Goal: Task Accomplishment & Management: Complete application form

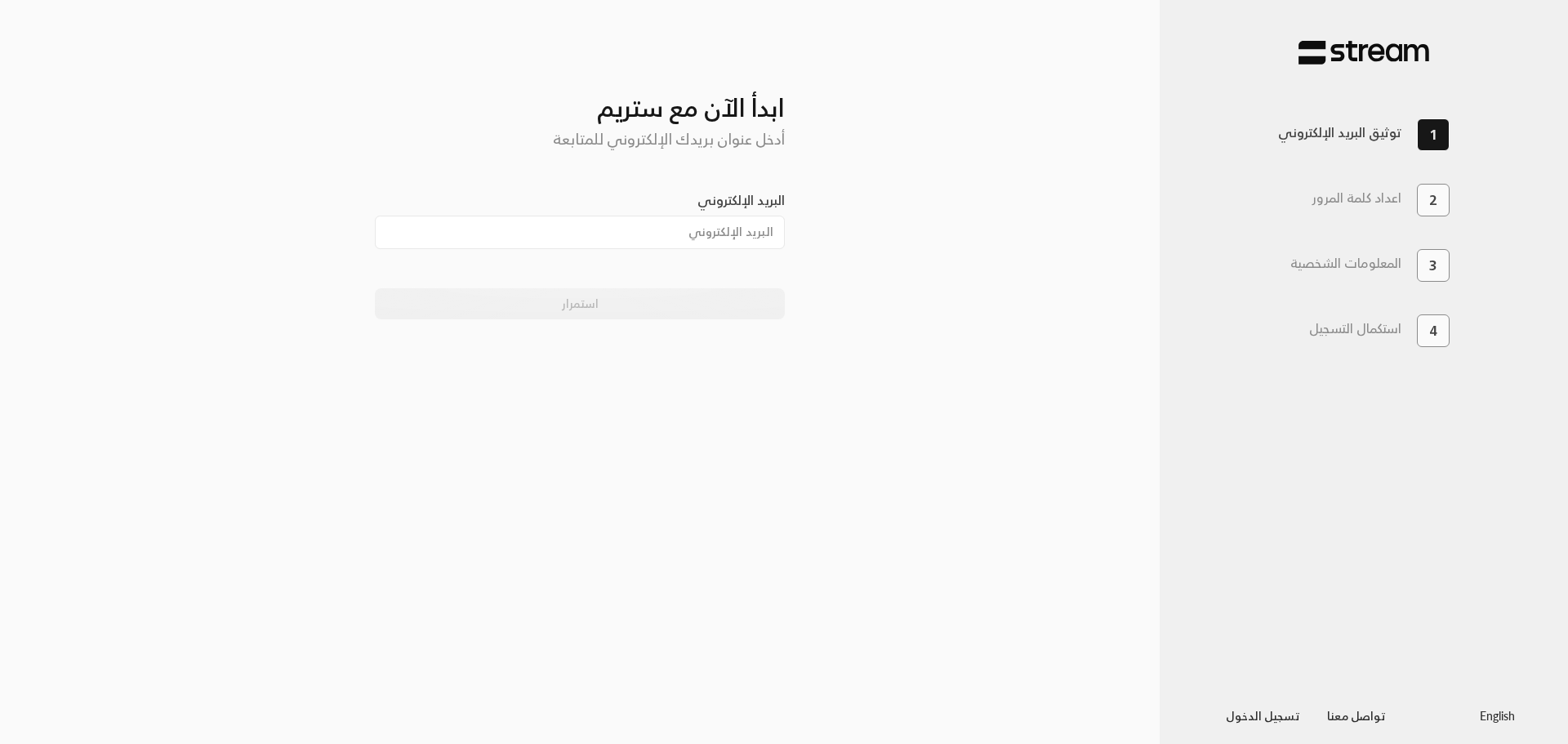
click at [1341, 334] on h3 "استكمال التسجيل" at bounding box center [1356, 329] width 92 height 15
click at [688, 236] on input "البريد الإلكتروني" at bounding box center [580, 233] width 411 height 34
type input "mohamadalsagir@gmail.com"
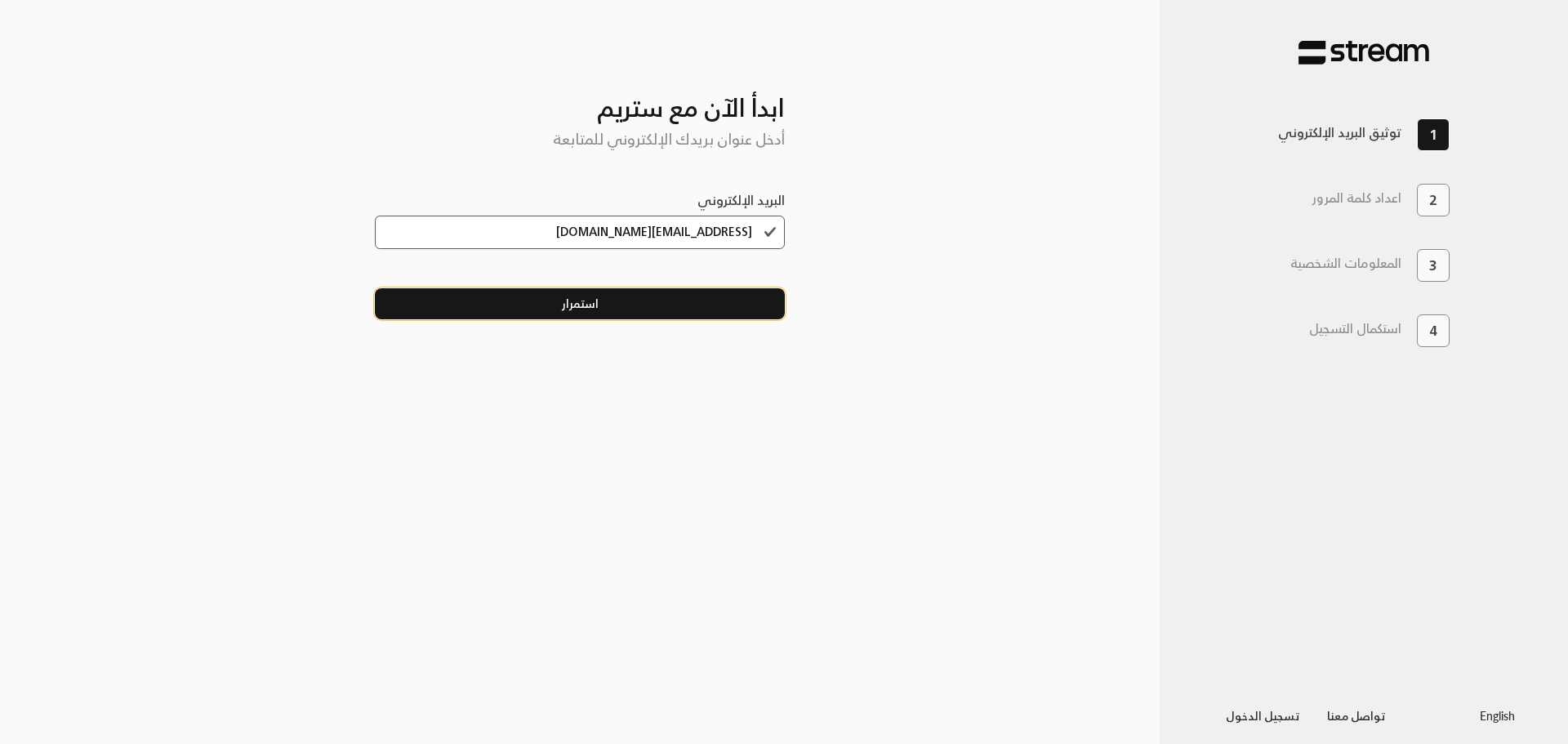
click at [694, 309] on button "استمرار" at bounding box center [580, 303] width 411 height 30
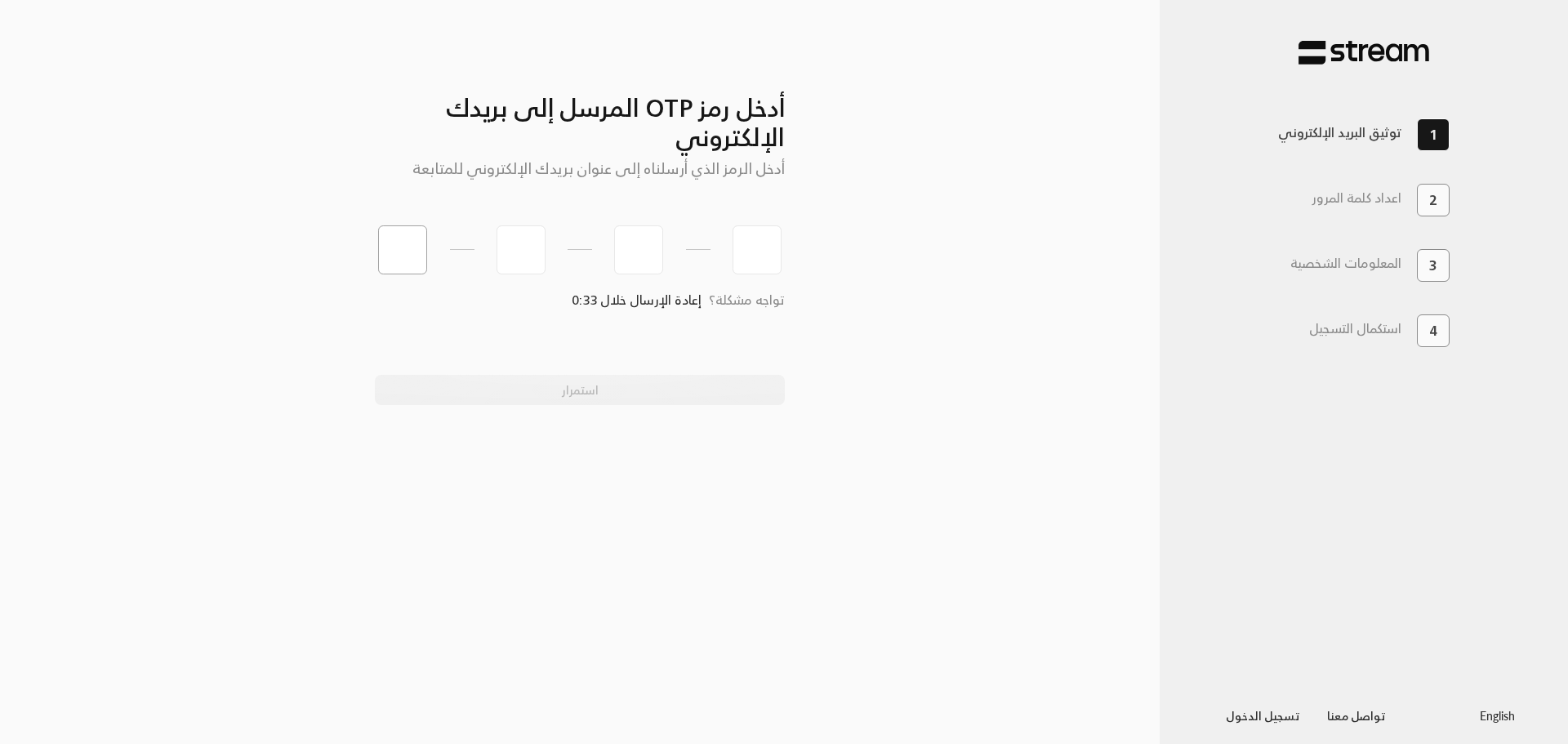
paste input "6"
type input "6"
type input "9"
type input "0"
type input "6"
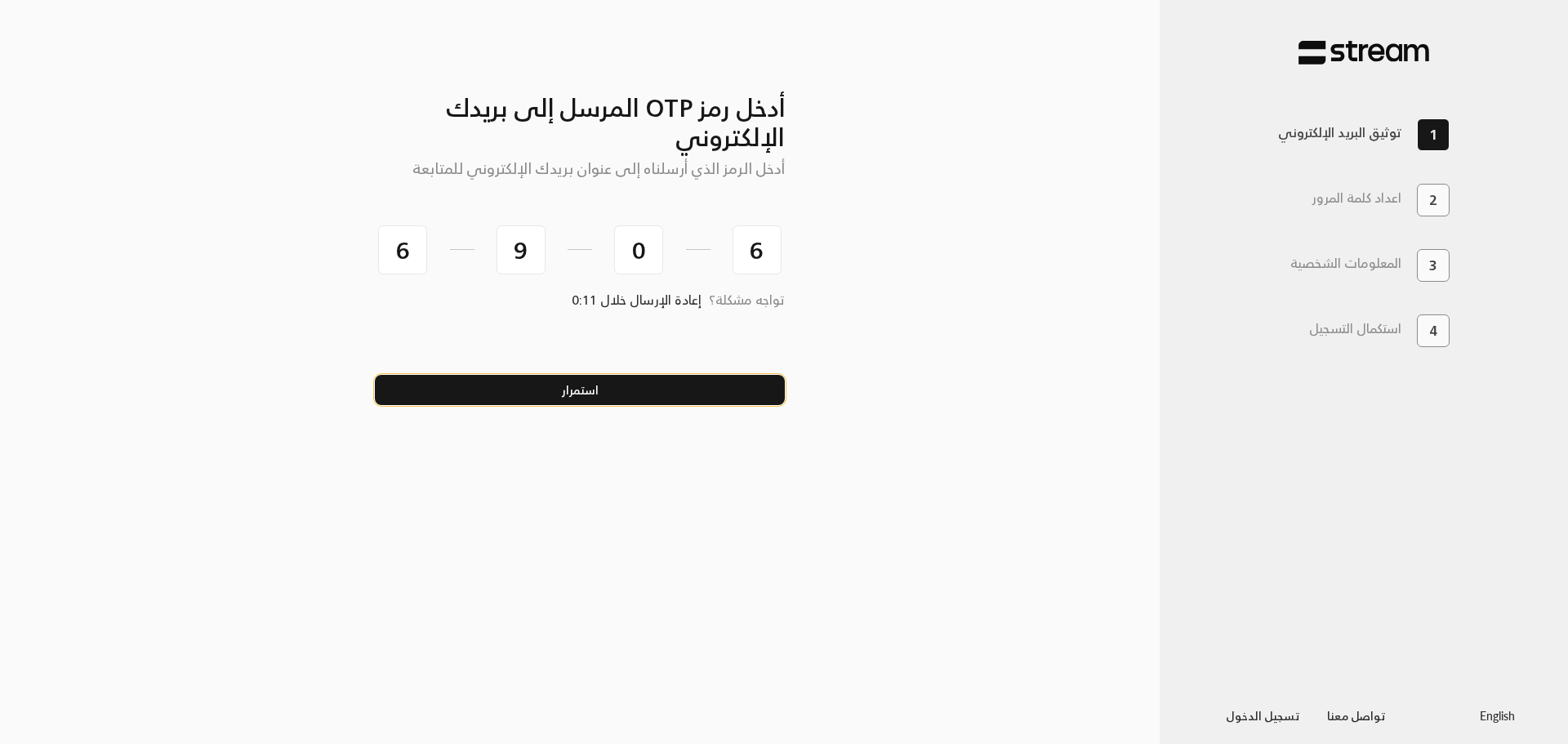
click at [719, 378] on button "استمرار" at bounding box center [580, 390] width 411 height 30
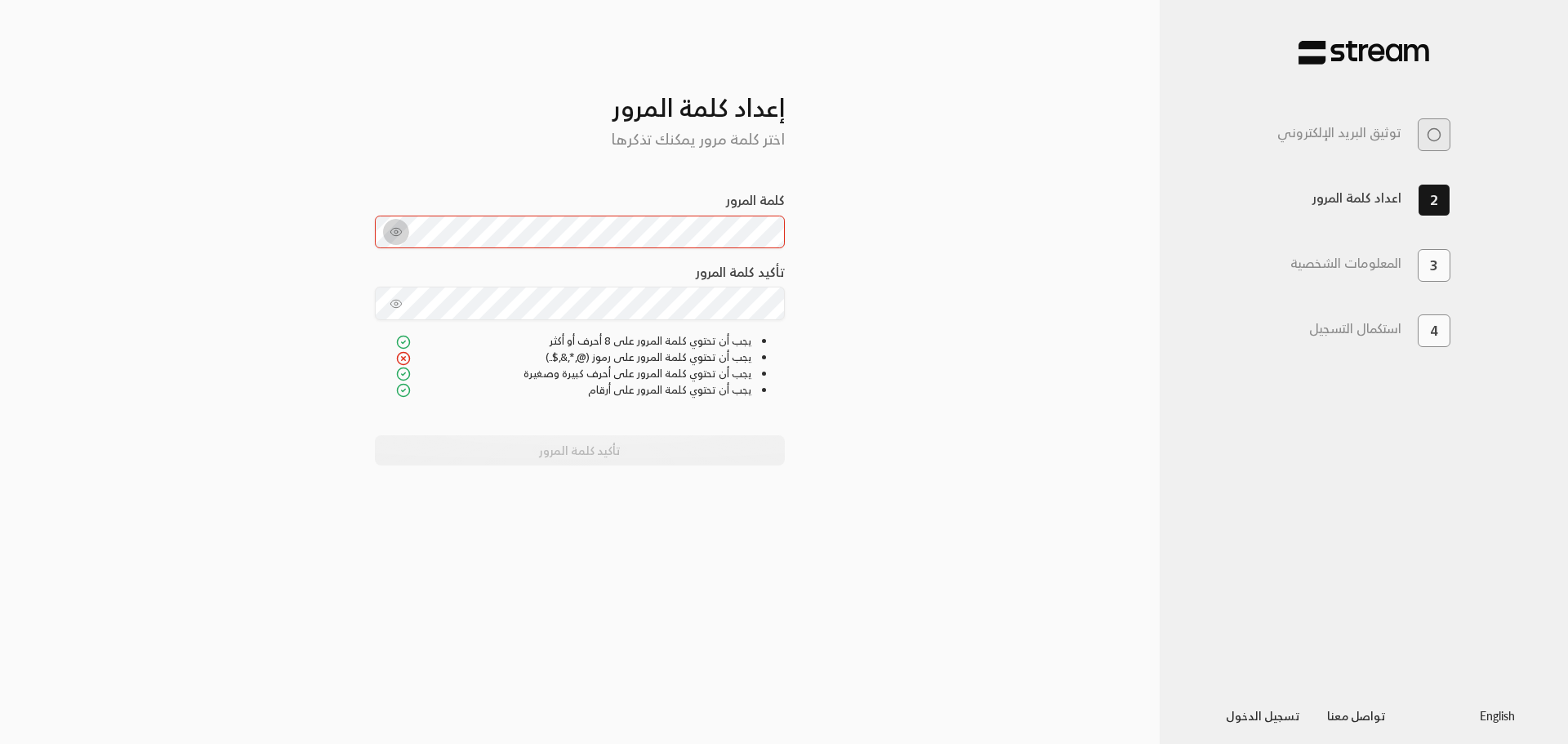
click at [389, 239] on button "toggle password visibility" at bounding box center [397, 232] width 26 height 26
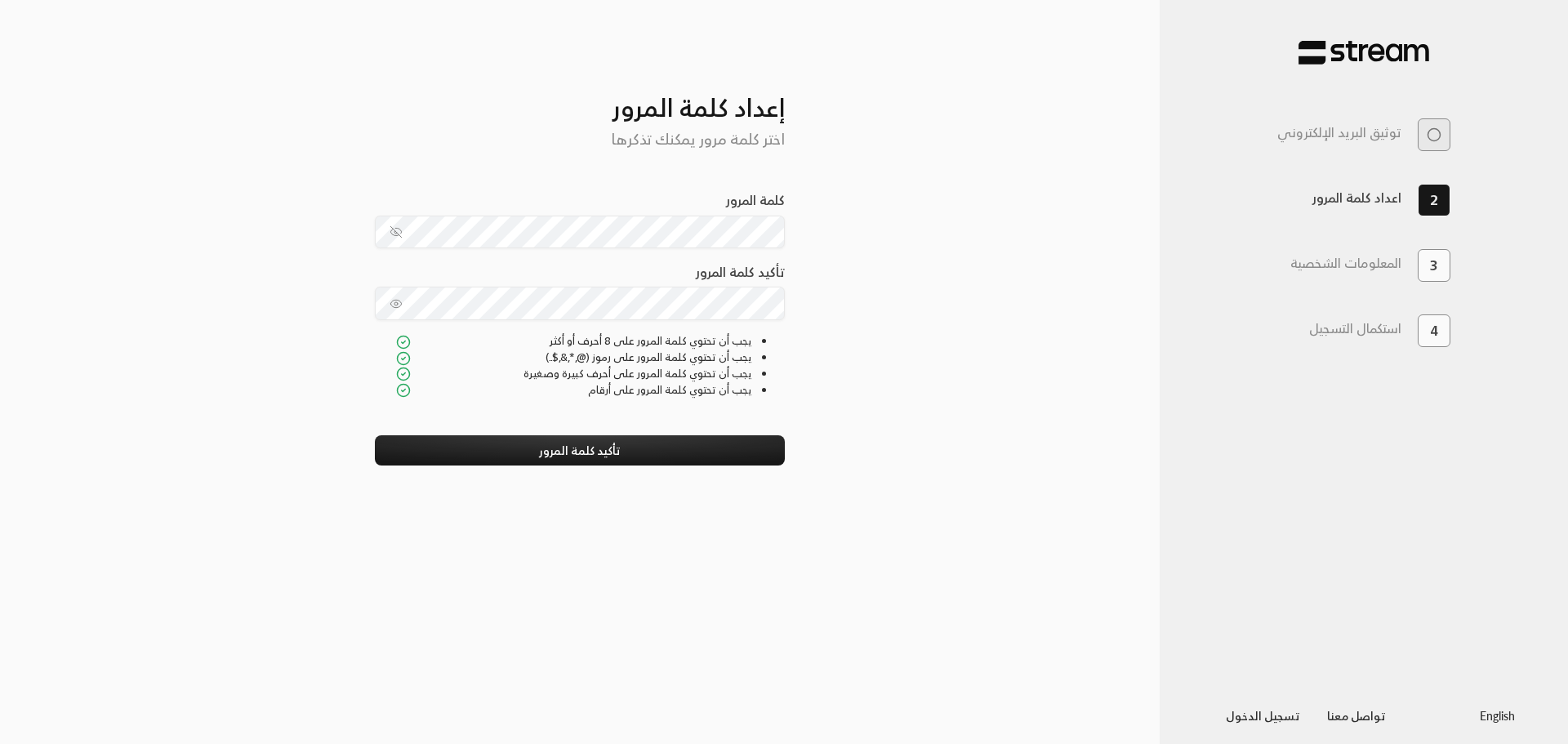
click at [395, 299] on icon "toggle password visibility" at bounding box center [395, 303] width 10 height 8
click at [688, 440] on button "تأكيد كلمة المرور" at bounding box center [580, 450] width 411 height 30
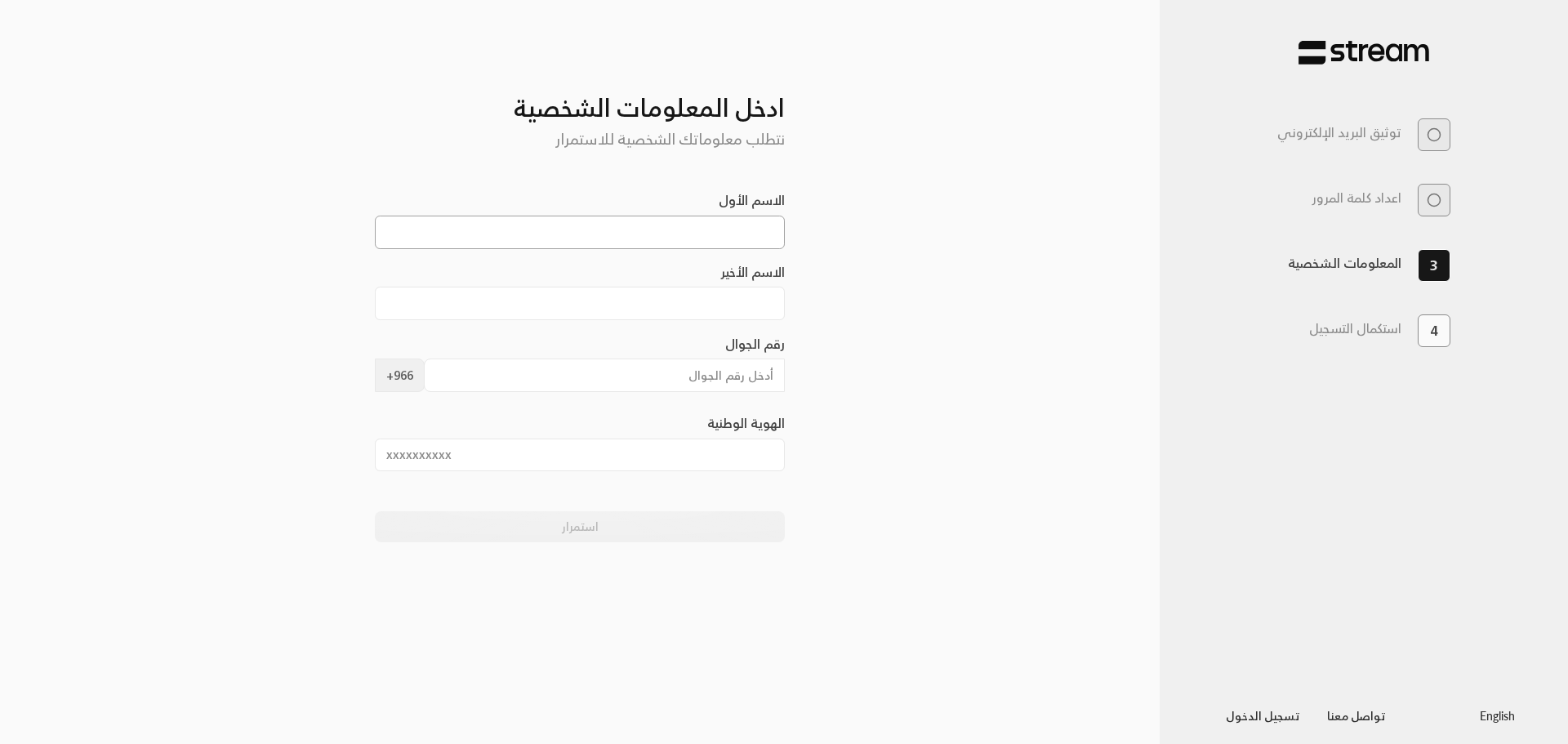
click at [721, 230] on input "الاسم الأول" at bounding box center [580, 233] width 411 height 34
type input "محمد"
type input "الصغير"
click at [712, 374] on input "رقم الجوال" at bounding box center [605, 376] width 362 height 34
type input "548857461"
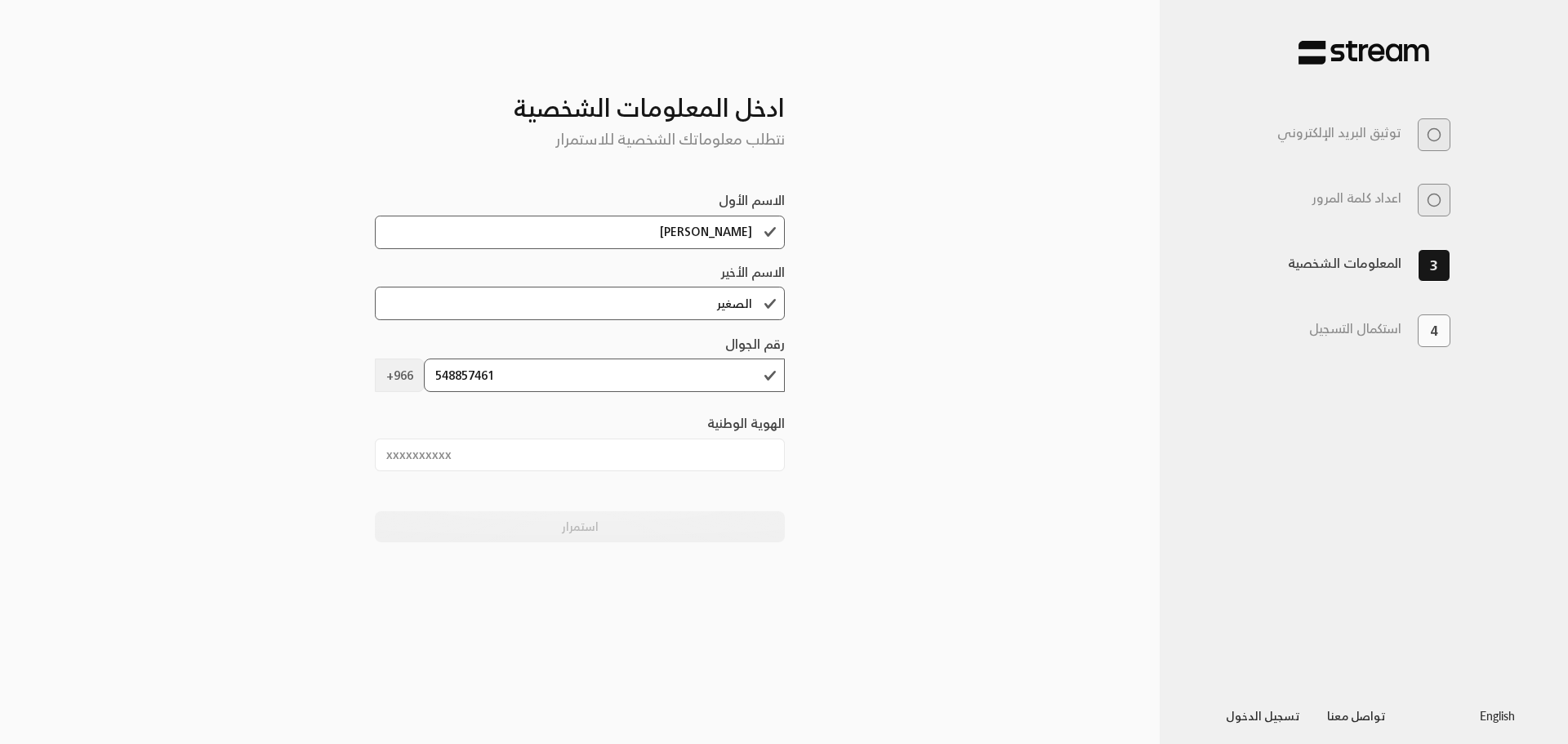
drag, startPoint x: 994, startPoint y: 406, endPoint x: 941, endPoint y: 411, distance: 53.2
click at [994, 406] on div "أدخل رمز OTP المرسل إلى بريدك الإلكتروني أدخل الرمز الذي أرسلناه إلى عنوان بريد…" at bounding box center [580, 372] width 1160 height 690
click at [683, 464] on input "الهوية الوطنية" at bounding box center [580, 456] width 411 height 34
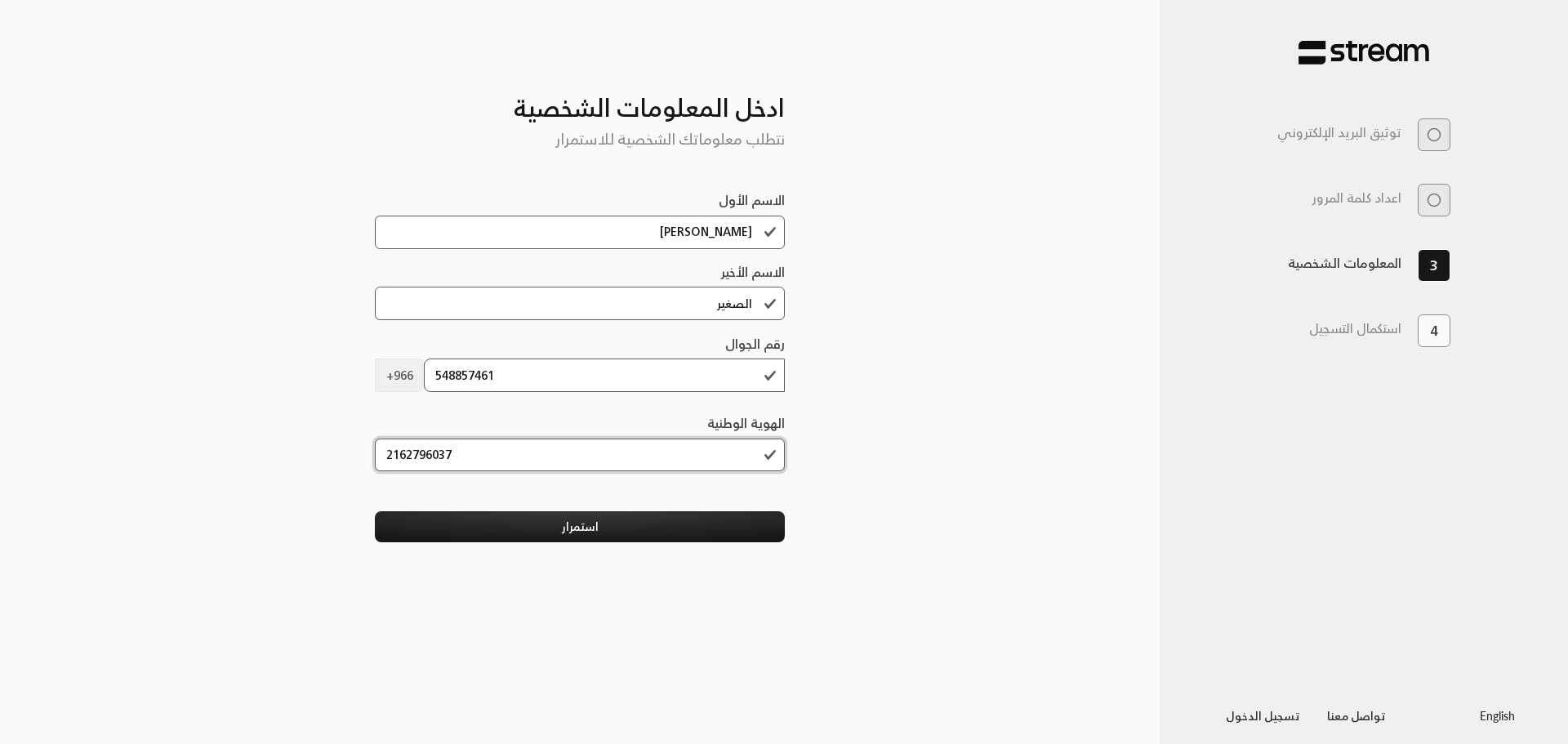
type input "2162796037"
click at [913, 520] on div "أدخل رمز OTP المرسل إلى بريدك الإلكتروني أدخل الرمز الذي أرسلناه إلى عنوان بريد…" at bounding box center [580, 372] width 1160 height 690
click at [631, 554] on div "أدخل رمز OTP المرسل إلى بريدك الإلكتروني أدخل الرمز الذي أرسلناه إلى عنوان بريد…" at bounding box center [580, 372] width 490 height 690
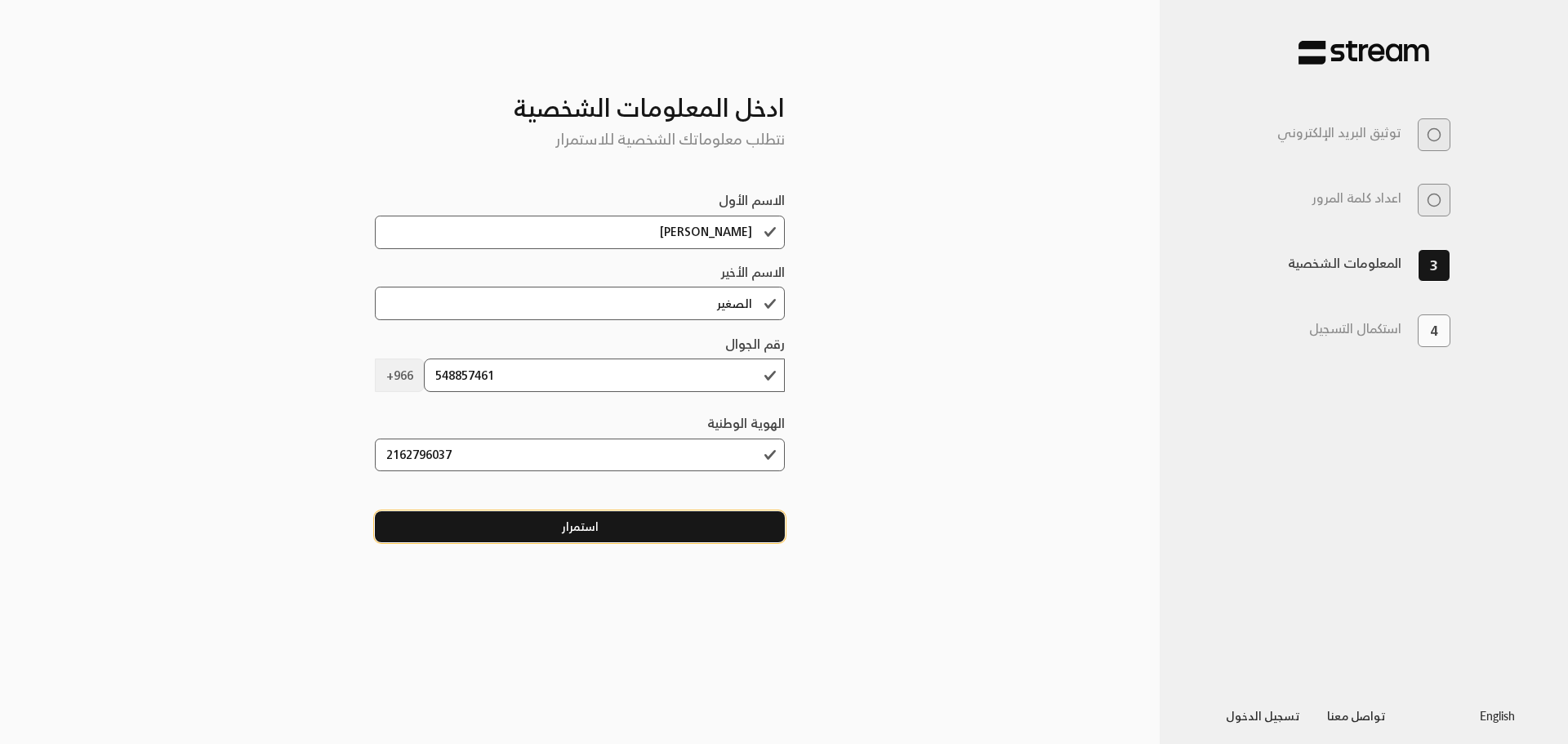
click at [627, 530] on button "استمرار" at bounding box center [580, 526] width 411 height 30
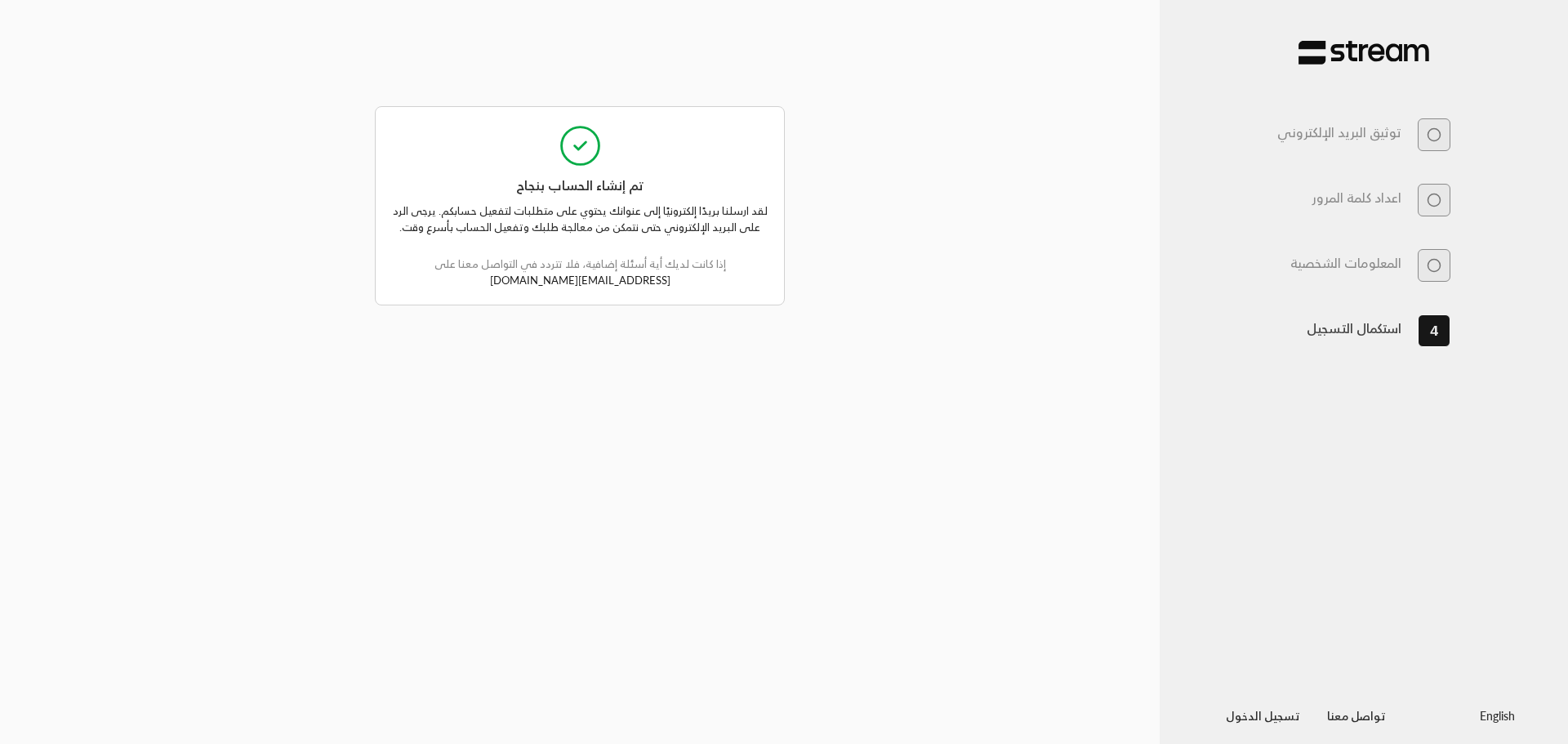
click at [1280, 711] on link "تسجيل الدخول" at bounding box center [1263, 716] width 101 height 21
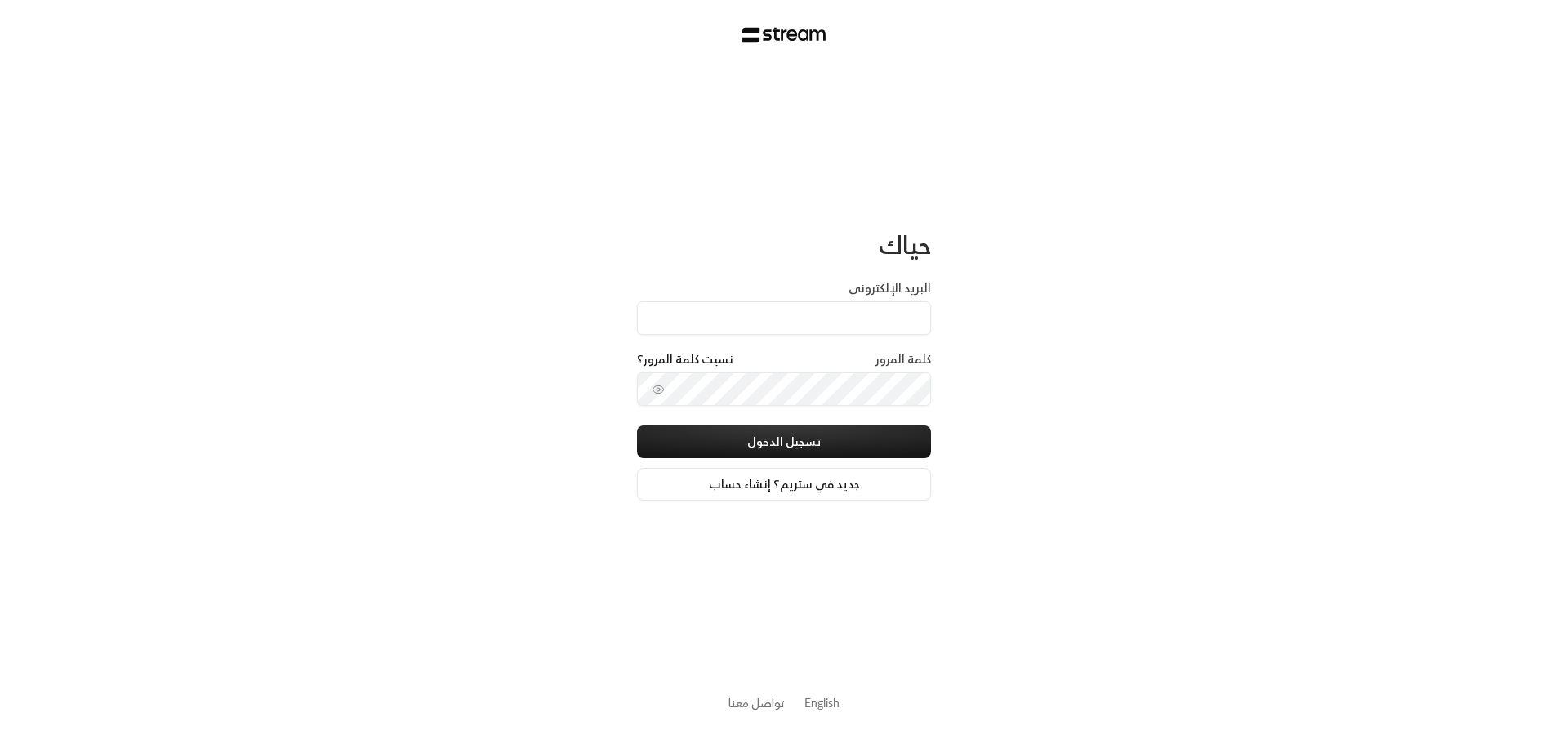
click at [985, 279] on div "حياك البريد الإلكتروني كلمة المرور نسيت كلمة المرور؟ تسجيل الدخول جديد في ستريم…" at bounding box center [784, 372] width 1568 height 744
click at [777, 34] on img at bounding box center [784, 35] width 84 height 16
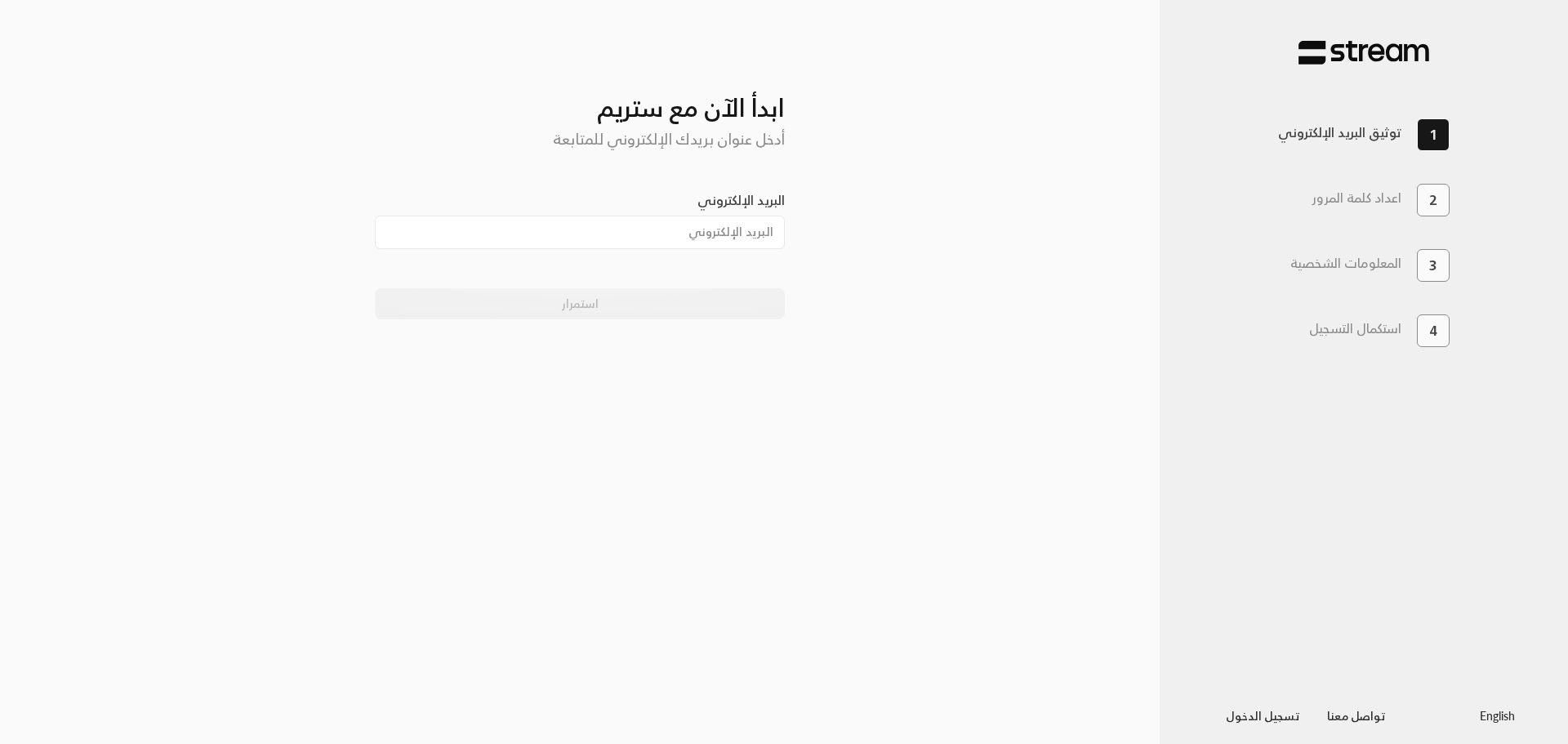
click at [1339, 49] on img at bounding box center [1364, 52] width 131 height 25
